Goal: Information Seeking & Learning: Find specific fact

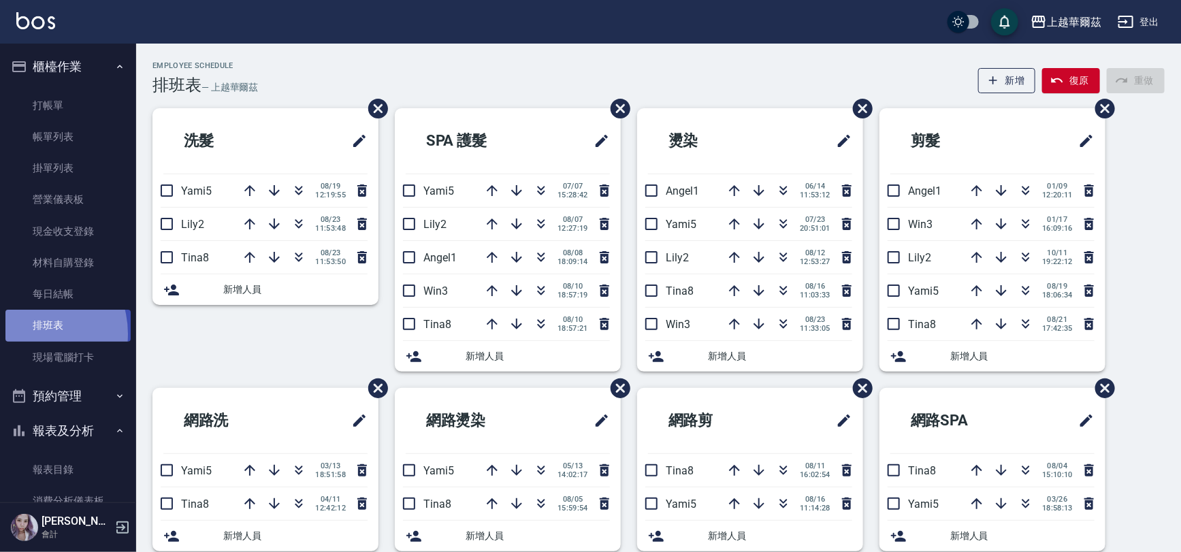
click at [28, 334] on link "排班表" at bounding box center [67, 325] width 125 height 31
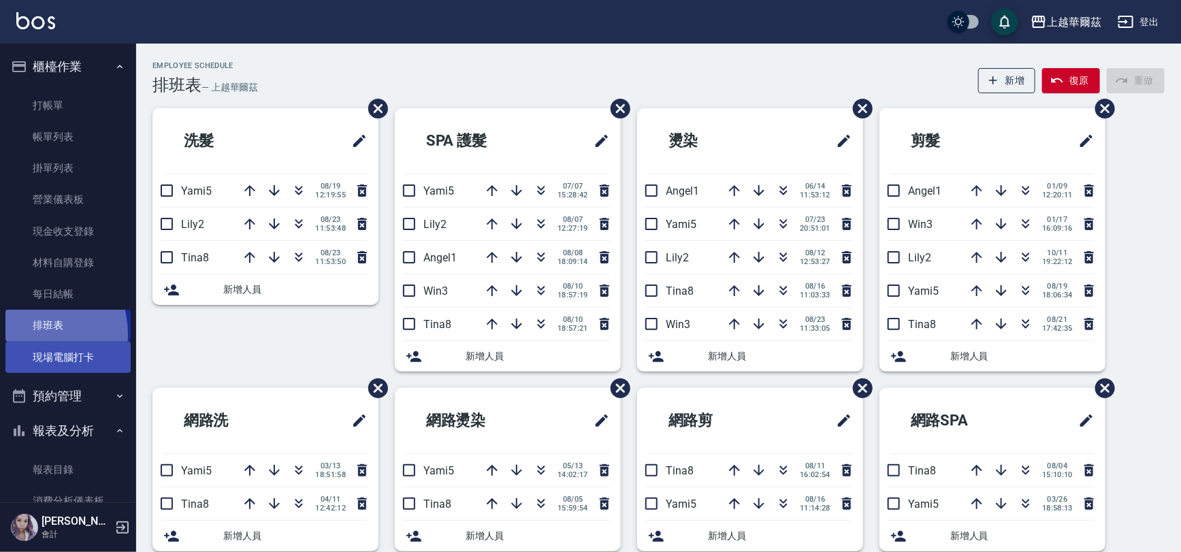
click at [40, 351] on link "現場電腦打卡" at bounding box center [67, 357] width 125 height 31
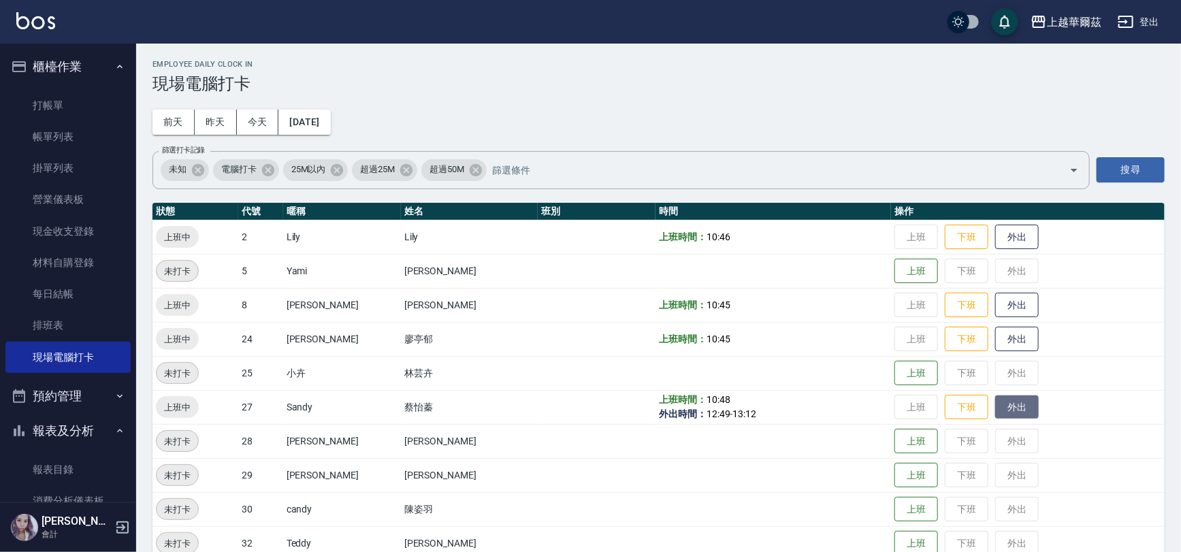
click at [995, 402] on button "外出" at bounding box center [1017, 407] width 44 height 24
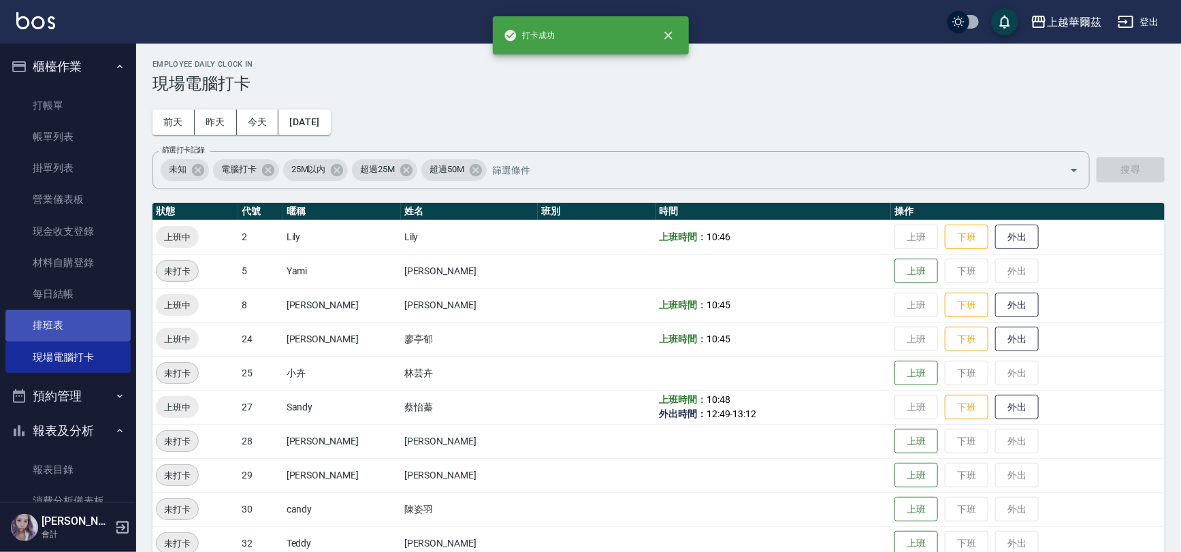
click at [20, 318] on link "排班表" at bounding box center [67, 325] width 125 height 31
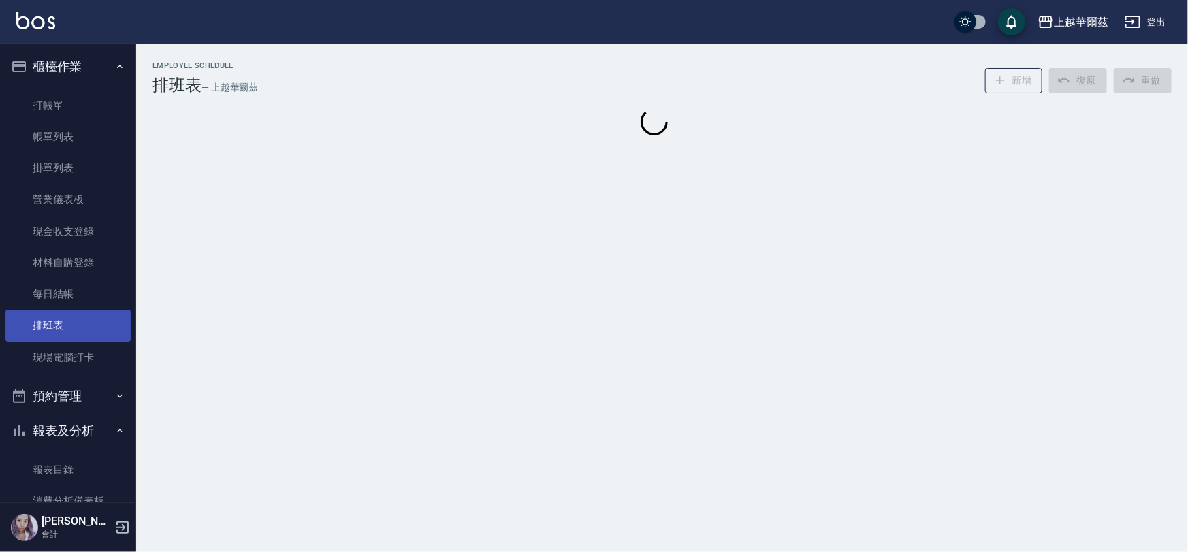
click at [35, 323] on link "排班表" at bounding box center [67, 325] width 125 height 31
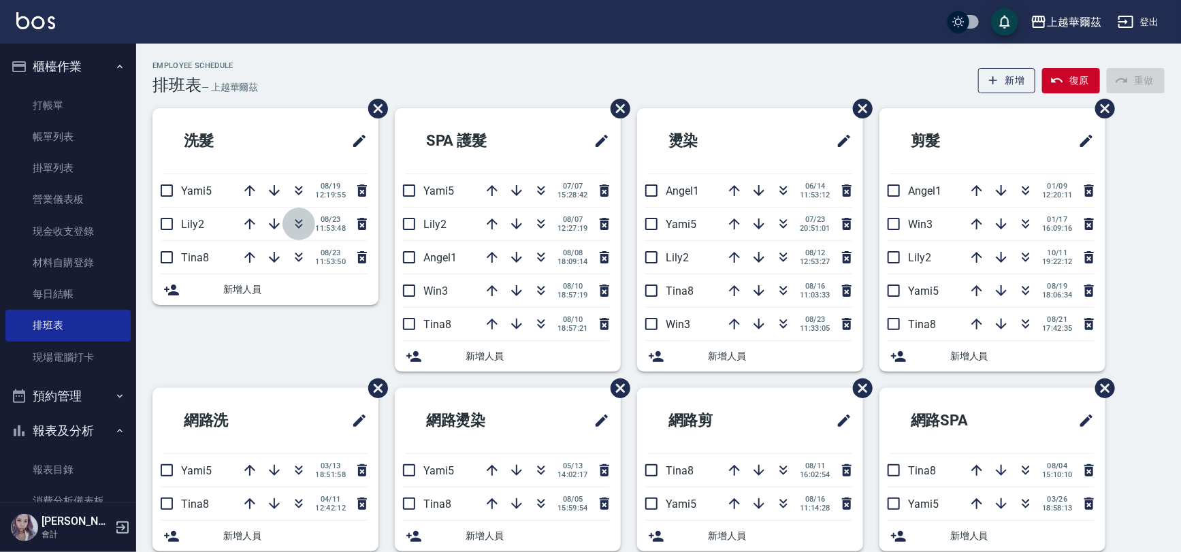
click at [295, 230] on icon "button" at bounding box center [299, 224] width 16 height 16
click at [63, 353] on link "現場電腦打卡" at bounding box center [67, 357] width 125 height 31
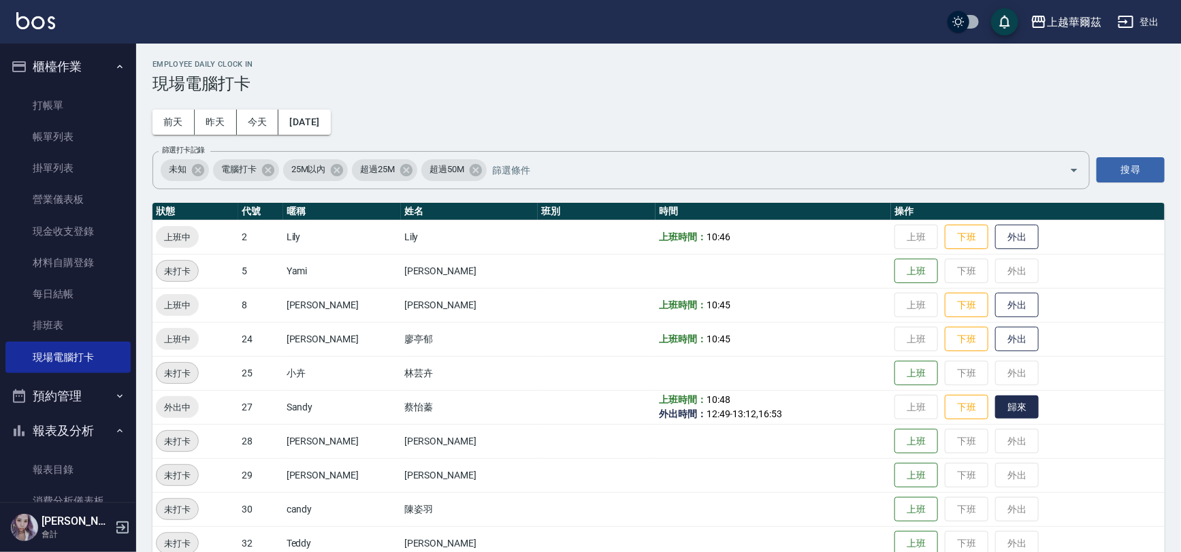
click at [995, 415] on button "歸來" at bounding box center [1017, 407] width 44 height 24
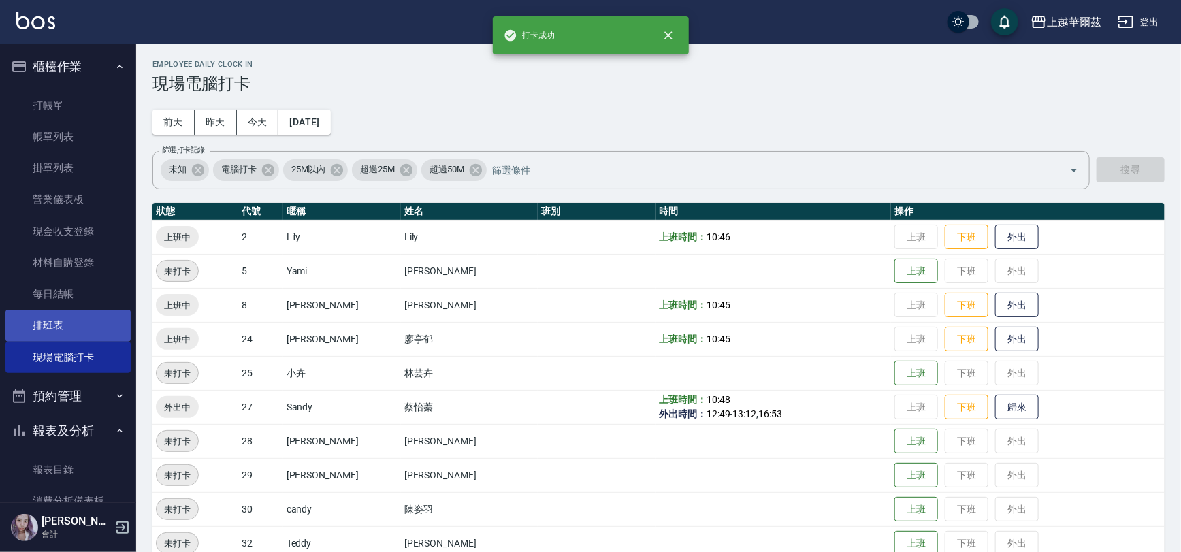
click at [59, 320] on link "排班表" at bounding box center [67, 325] width 125 height 31
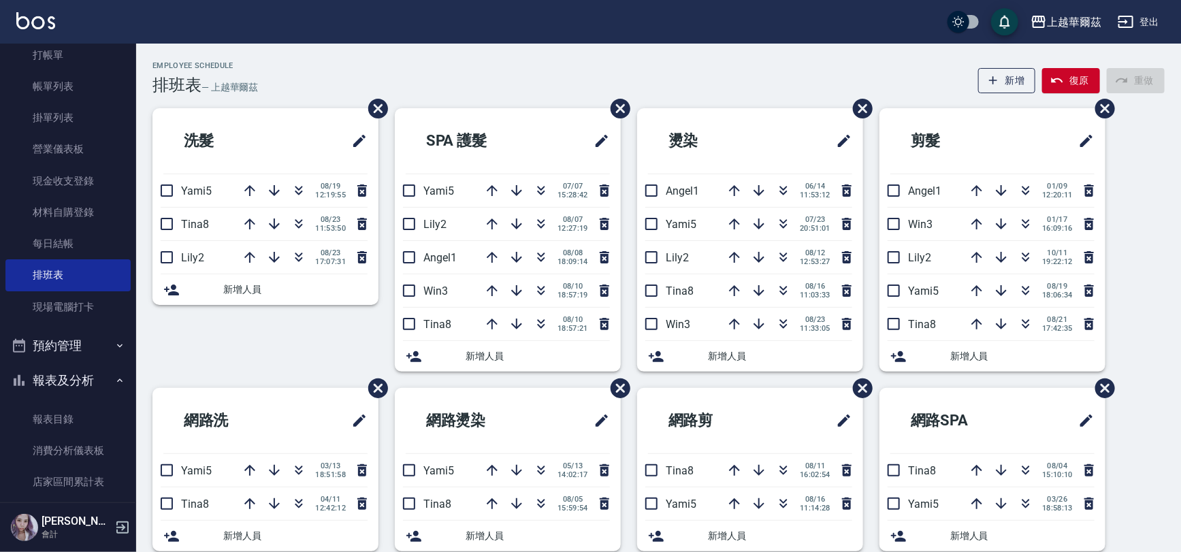
scroll to position [452, 0]
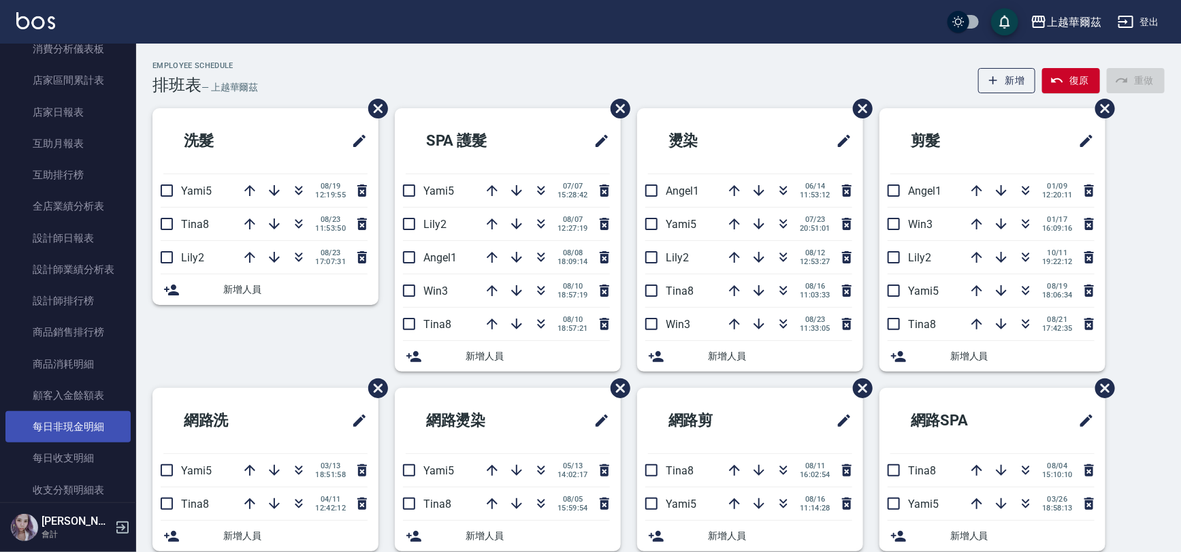
drag, startPoint x: 129, startPoint y: 329, endPoint x: 110, endPoint y: 419, distance: 91.7
click at [110, 419] on nav "櫃檯作業 打帳單 帳單列表 掛單列表 營業儀表板 現金收支登錄 材料自購登錄 每日結帳 排班表 現場電腦打卡 預約管理 預約管理 單日預約紀錄 單週預約紀錄 …" at bounding box center [68, 273] width 136 height 459
drag, startPoint x: 128, startPoint y: 428, endPoint x: 129, endPoint y: 447, distance: 19.1
click at [129, 447] on nav "櫃檯作業 打帳單 帳單列表 掛單列表 營業儀表板 現金收支登錄 材料自購登錄 每日結帳 排班表 現場電腦打卡 預約管理 預約管理 單日預約紀錄 單週預約紀錄 …" at bounding box center [68, 273] width 136 height 459
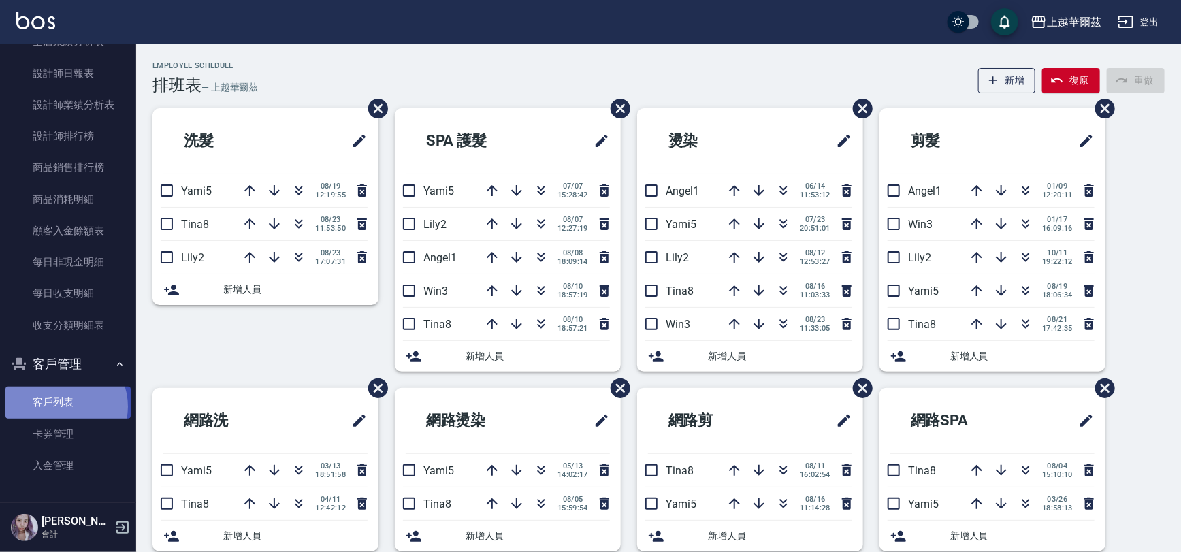
click at [61, 406] on link "客戶列表" at bounding box center [67, 402] width 125 height 31
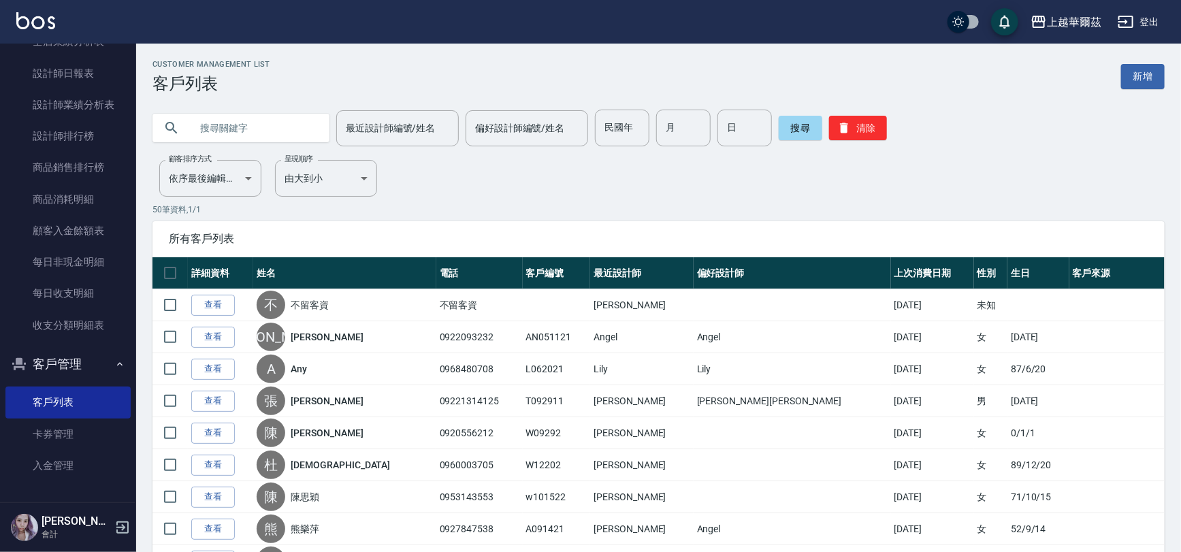
click at [197, 131] on input "text" at bounding box center [255, 128] width 128 height 37
type input "u"
type input "a"
type input "遙"
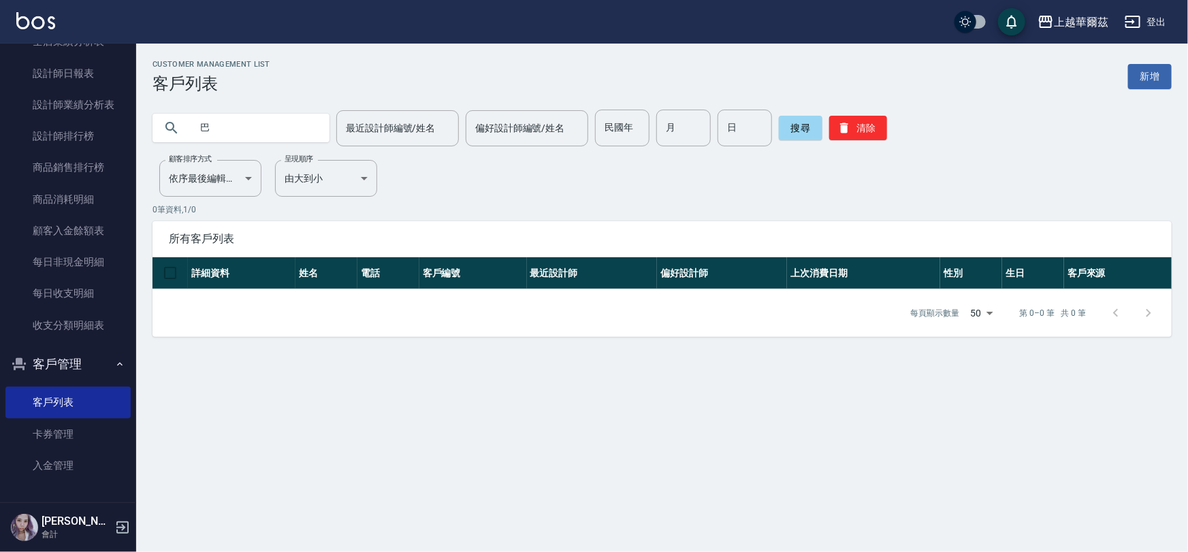
type input "巴"
type input "姚"
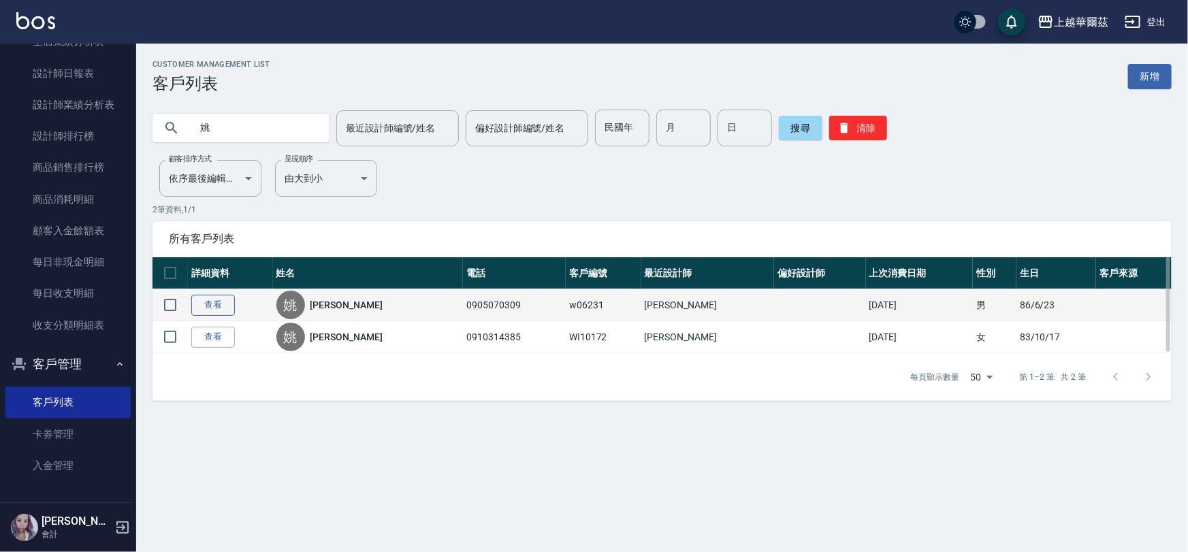
click at [210, 308] on link "查看" at bounding box center [213, 305] width 44 height 21
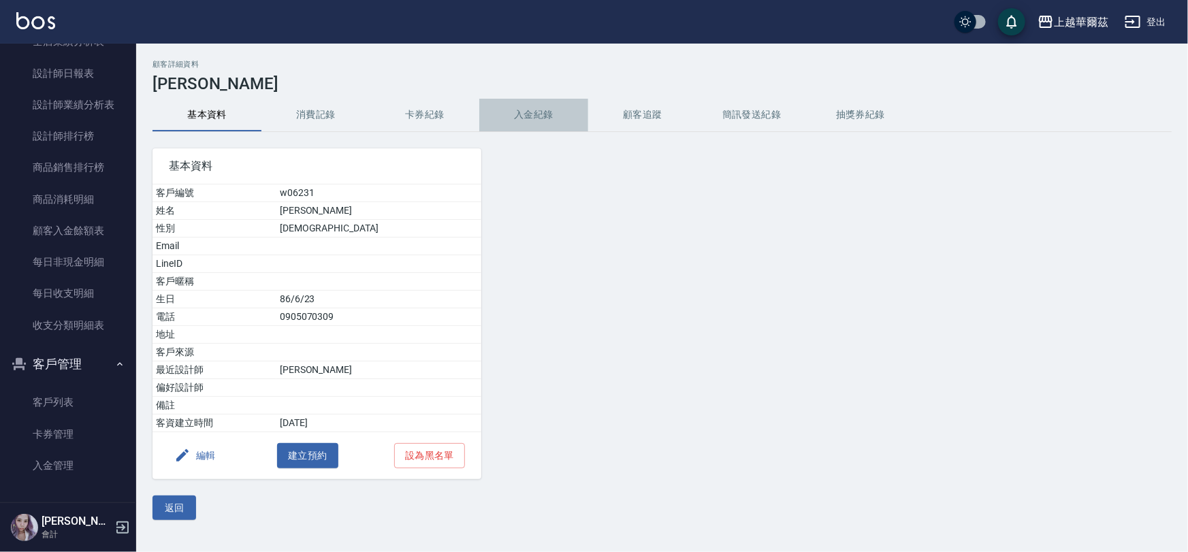
click at [537, 123] on button "入金紀錄" at bounding box center [533, 115] width 109 height 33
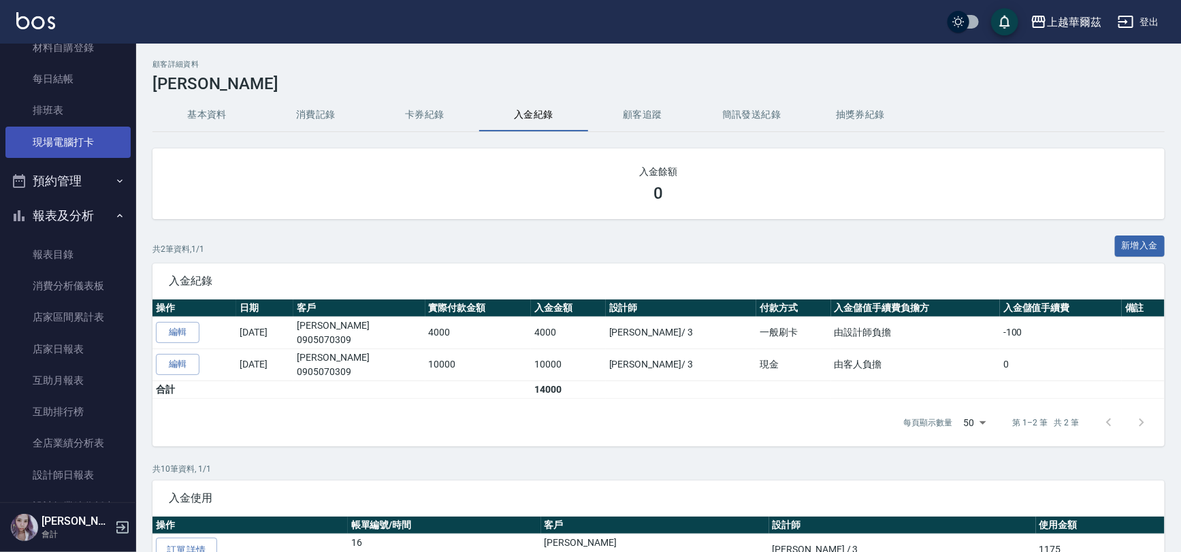
scroll to position [213, 0]
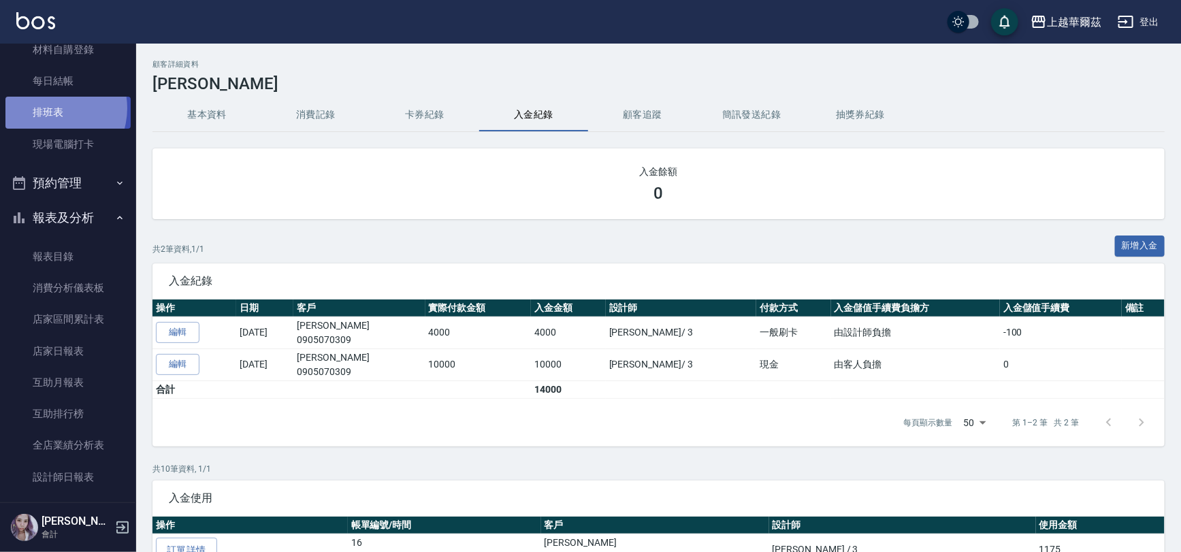
click at [50, 108] on link "排班表" at bounding box center [67, 112] width 125 height 31
